Goal: Task Accomplishment & Management: Manage account settings

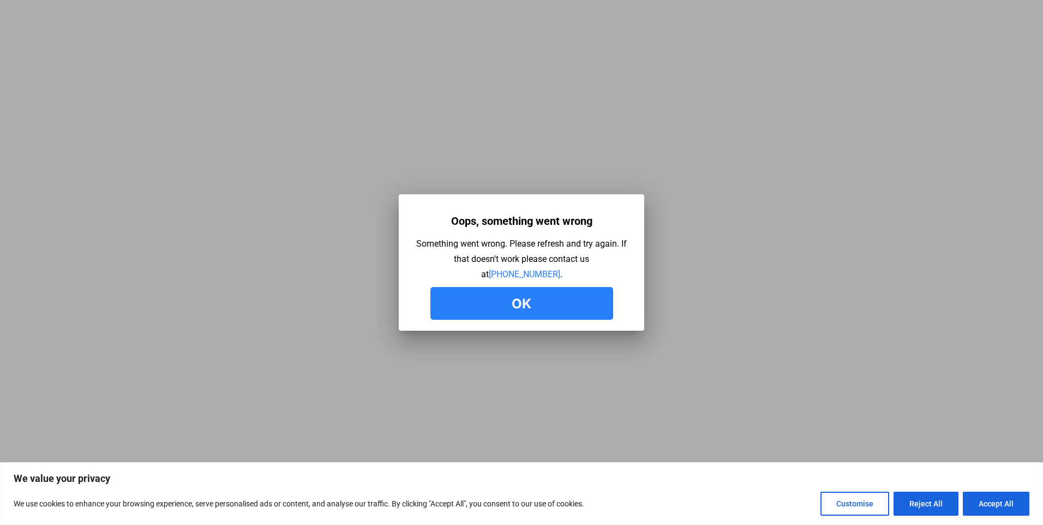
click at [527, 321] on mat-dialog-container "Oops, something went wrong Something went wrong. Please refresh and try again. …" at bounding box center [521, 262] width 245 height 136
drag, startPoint x: 527, startPoint y: 321, endPoint x: 585, endPoint y: 305, distance: 59.9
click at [585, 305] on button "Ok" at bounding box center [521, 303] width 183 height 33
click at [525, 300] on button "Ok" at bounding box center [521, 303] width 183 height 33
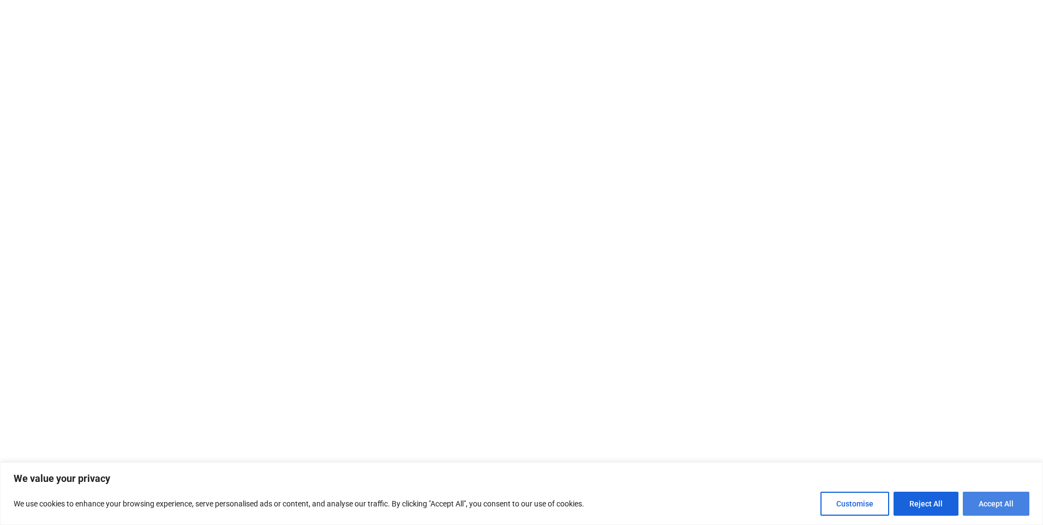
click at [998, 501] on button "Accept All" at bounding box center [996, 503] width 67 height 24
checkbox input "true"
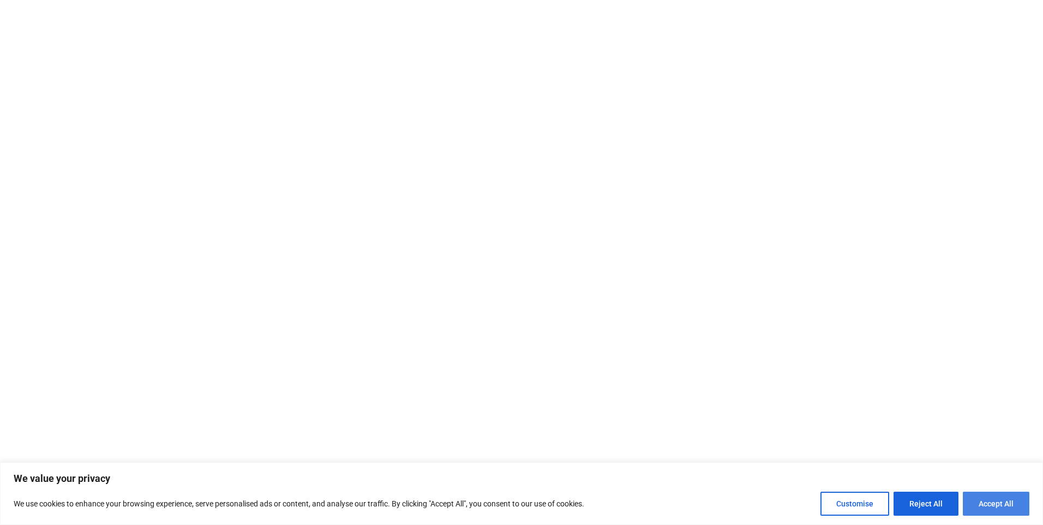
checkbox input "true"
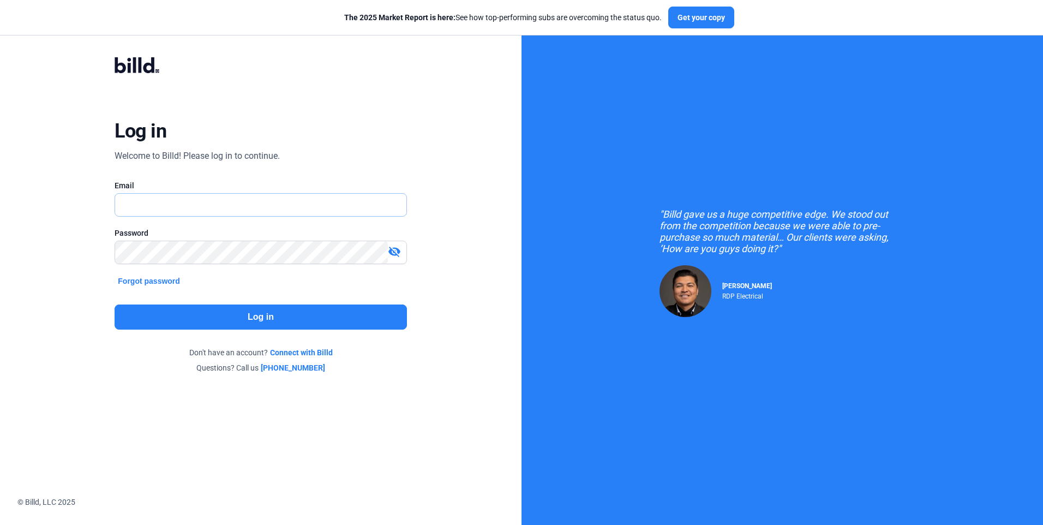
click at [142, 197] on input "text" at bounding box center [260, 205] width 291 height 22
paste input "dmiller@millerpaneling.com"
type input "dmiller@millerpaneling.com"
click at [392, 254] on mat-icon "visibility_off" at bounding box center [394, 251] width 13 height 13
click at [358, 314] on button "Log in" at bounding box center [261, 316] width 292 height 25
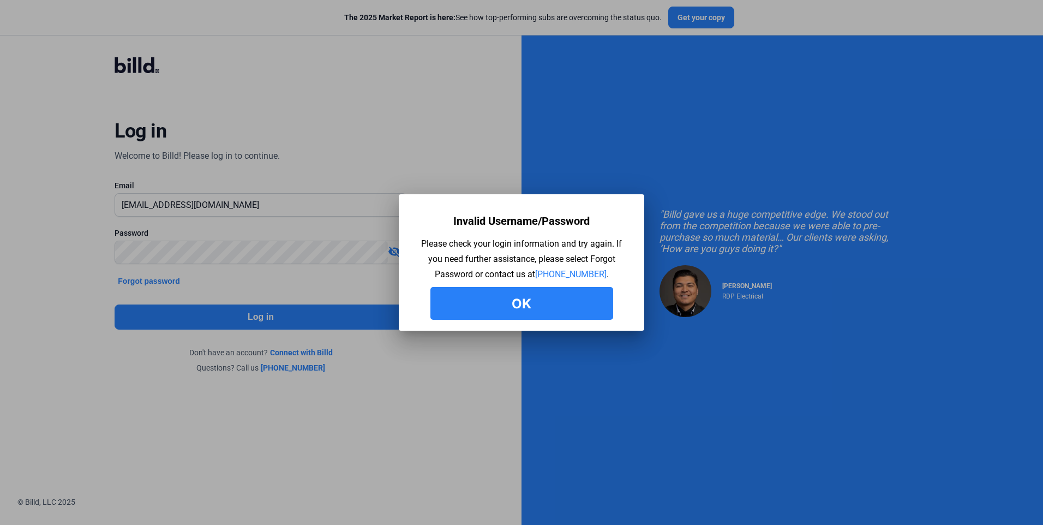
click at [522, 310] on button "Ok" at bounding box center [521, 303] width 183 height 33
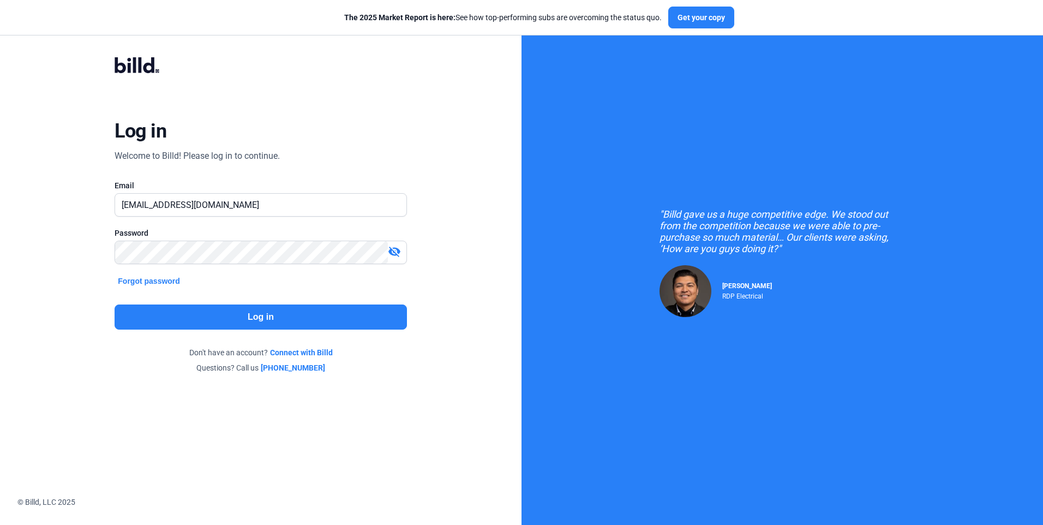
click at [149, 275] on button "Forgot password" at bounding box center [149, 281] width 69 height 12
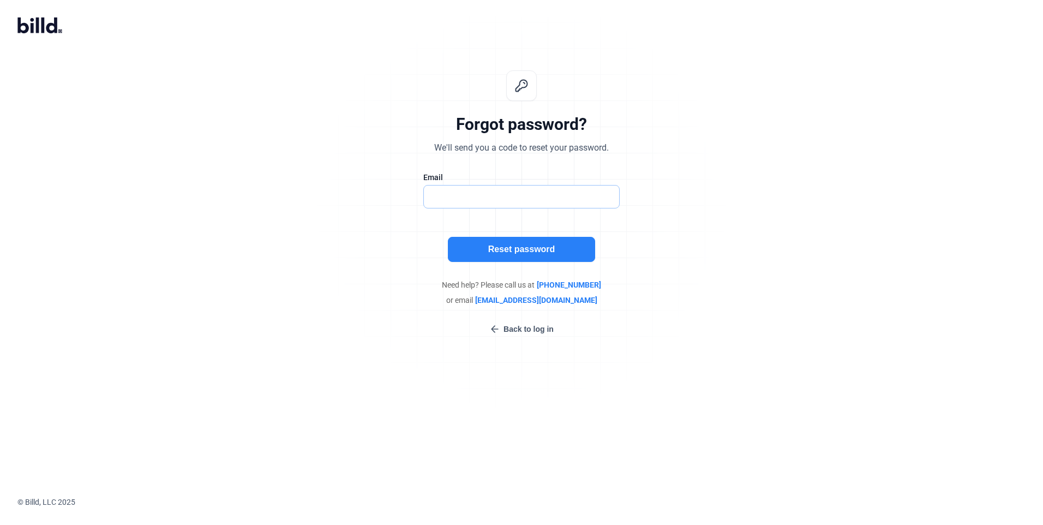
click at [439, 196] on input "text" at bounding box center [516, 196] width 184 height 22
paste input "MPSct203!"
drag, startPoint x: 484, startPoint y: 197, endPoint x: 401, endPoint y: 199, distance: 82.9
click at [400, 199] on div "Forgot password? We'll send you a code to reset your password. Email MPSct203! …" at bounding box center [521, 202] width 362 height 299
type input "dmiller@millerpaneliing.com"
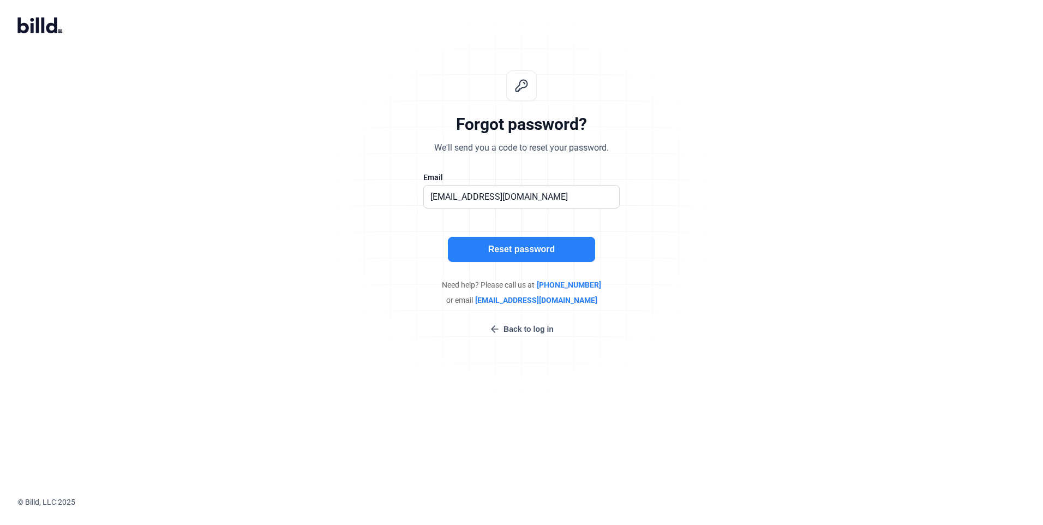
click at [512, 246] on button "Reset password" at bounding box center [521, 249] width 147 height 25
